Goal: Find specific page/section: Find specific page/section

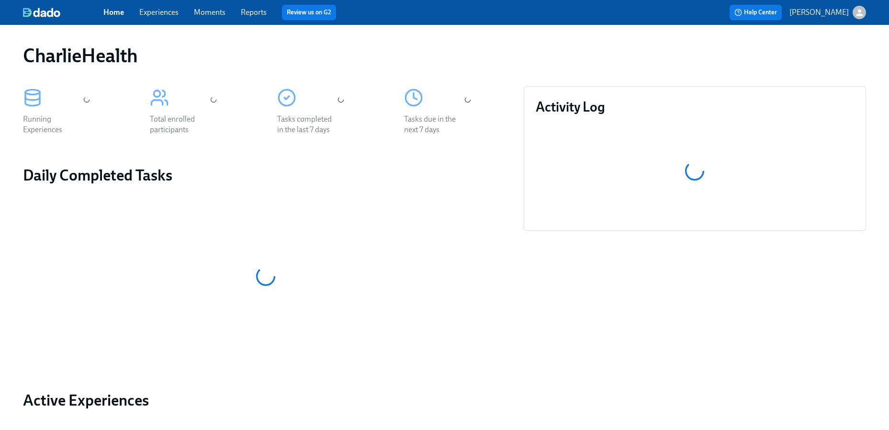
click at [154, 18] on div "Home Experiences Moments Reports Review us on G2" at bounding box center [294, 12] width 382 height 15
click at [154, 11] on link "Experiences" at bounding box center [158, 12] width 39 height 9
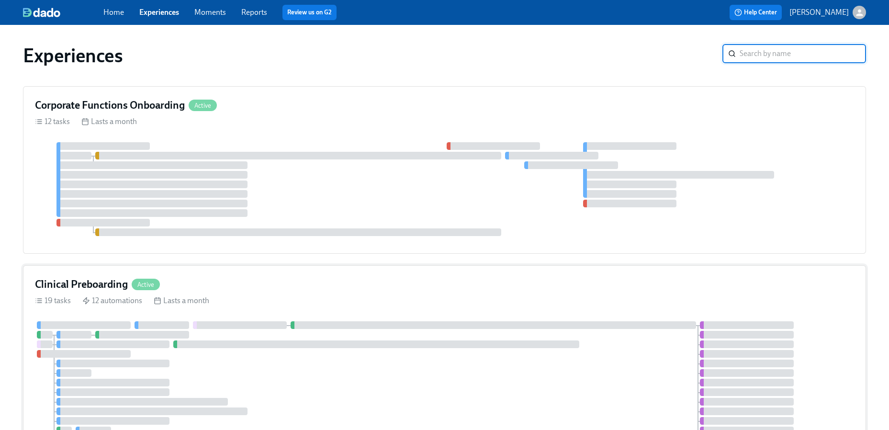
scroll to position [28, 0]
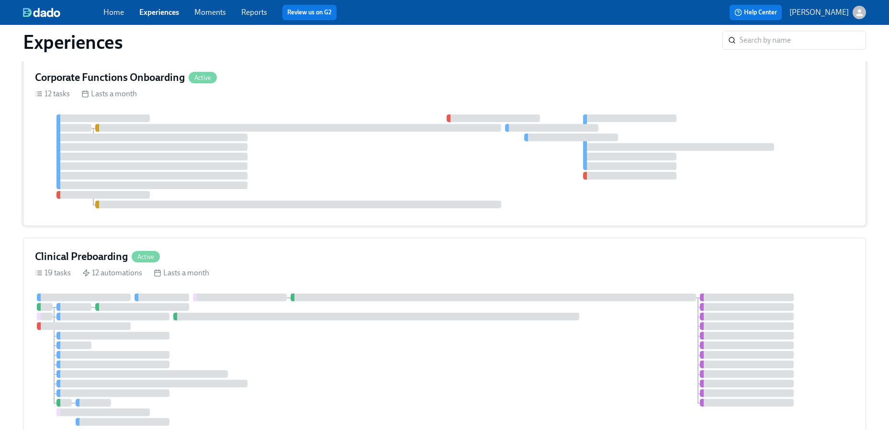
click at [200, 122] on div at bounding box center [444, 161] width 819 height 94
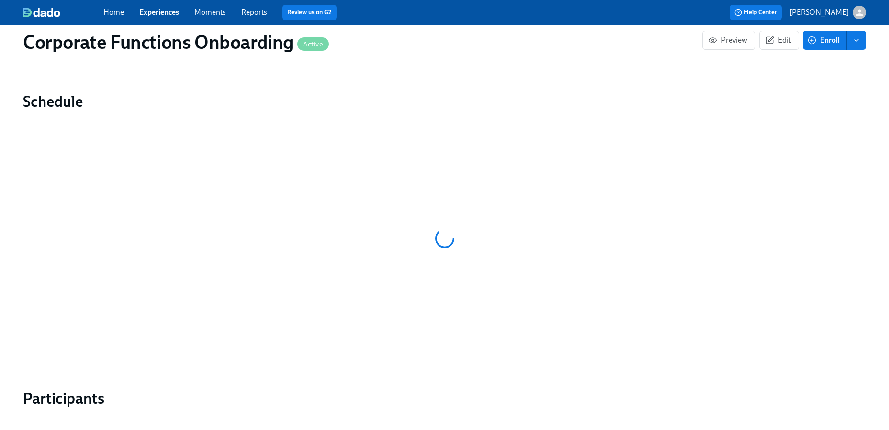
scroll to position [806, 0]
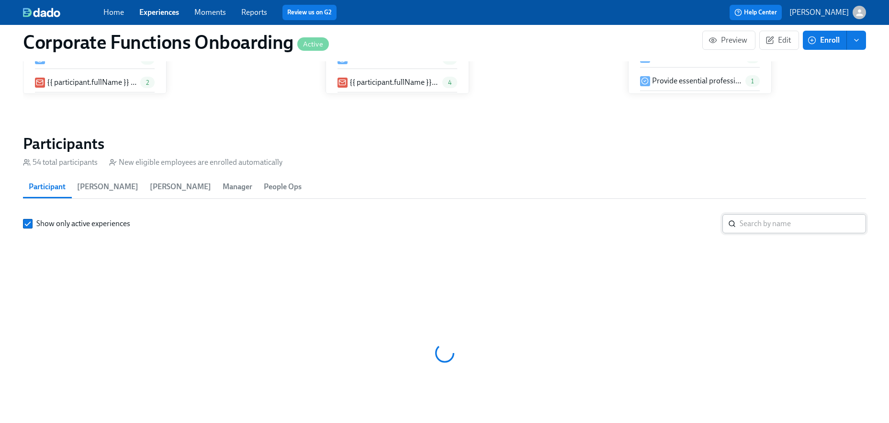
click at [746, 214] on input "search" at bounding box center [803, 223] width 126 height 19
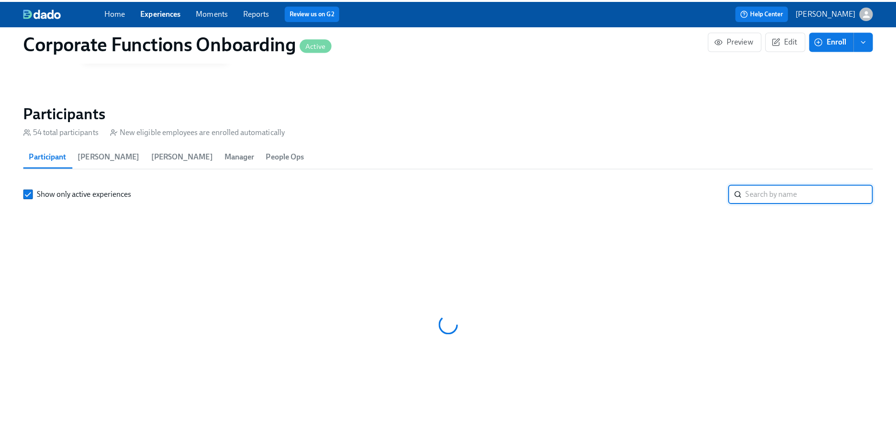
scroll to position [0, 3476]
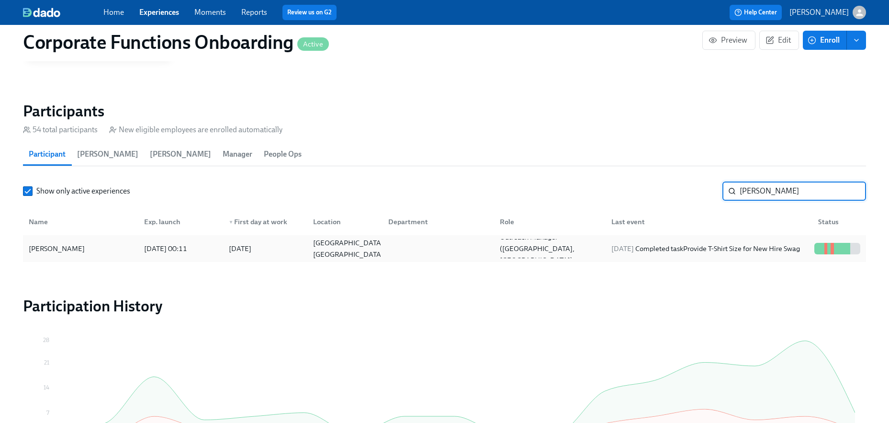
type input "[PERSON_NAME]"
click at [817, 255] on div at bounding box center [838, 248] width 54 height 19
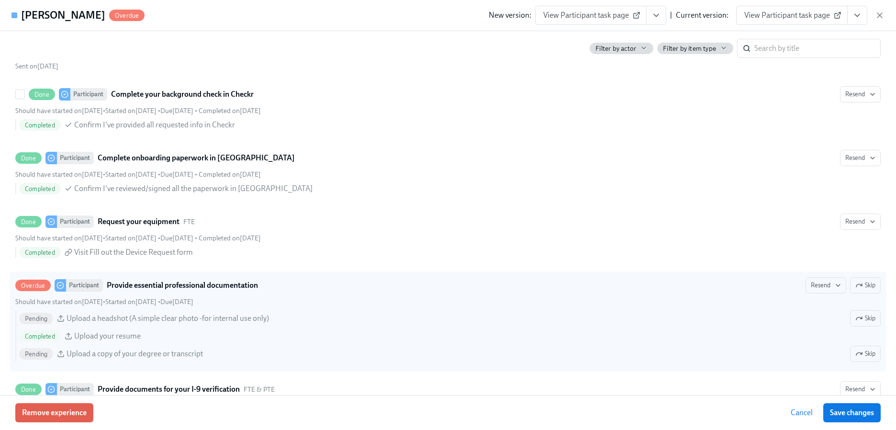
scroll to position [398, 0]
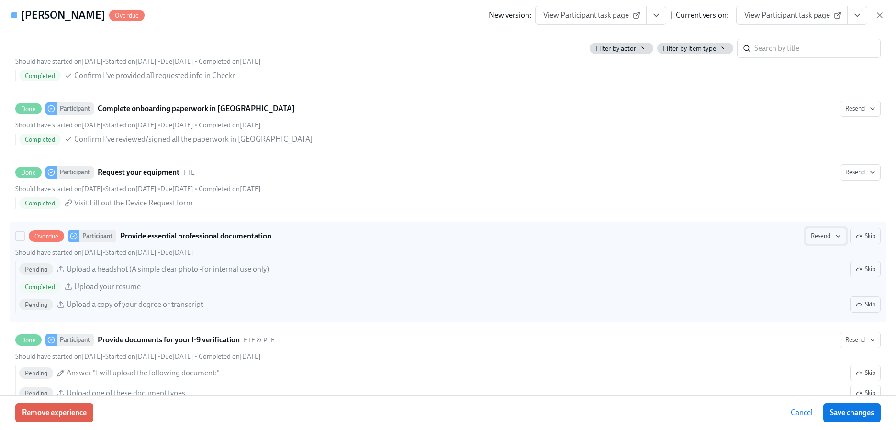
click at [835, 232] on icon "button" at bounding box center [839, 236] width 8 height 8
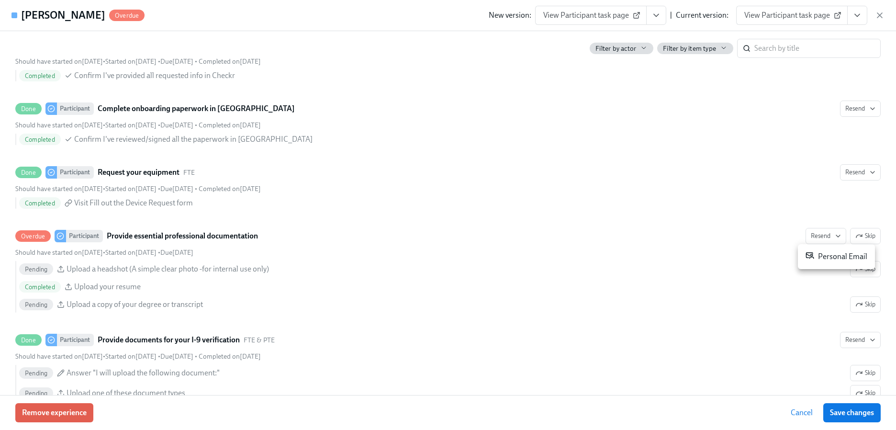
click at [831, 249] on li "Personal Email" at bounding box center [836, 256] width 77 height 17
